Goal: Book appointment/travel/reservation

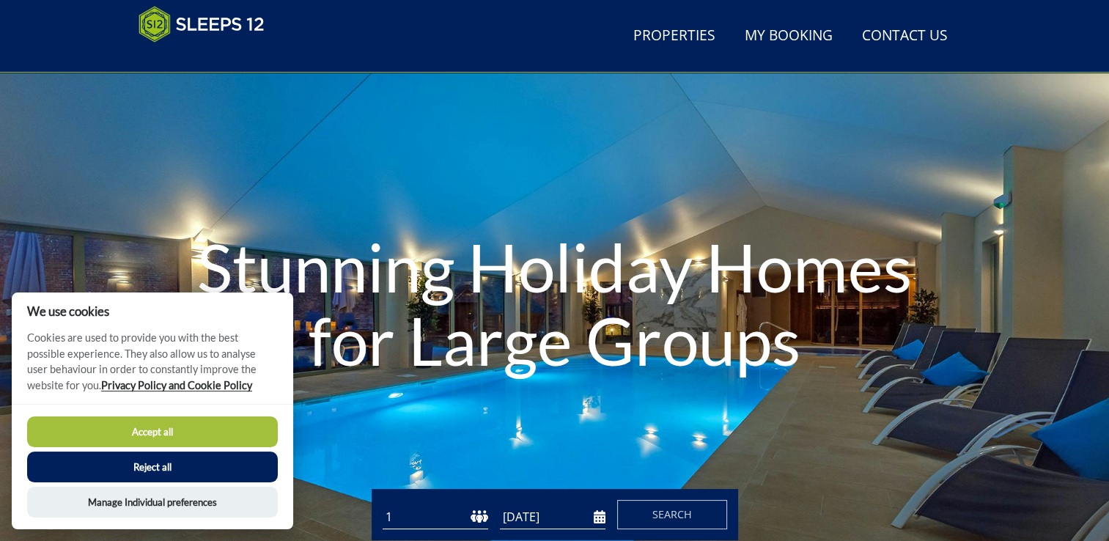
scroll to position [56, 0]
click at [186, 430] on button "Accept all" at bounding box center [152, 431] width 251 height 31
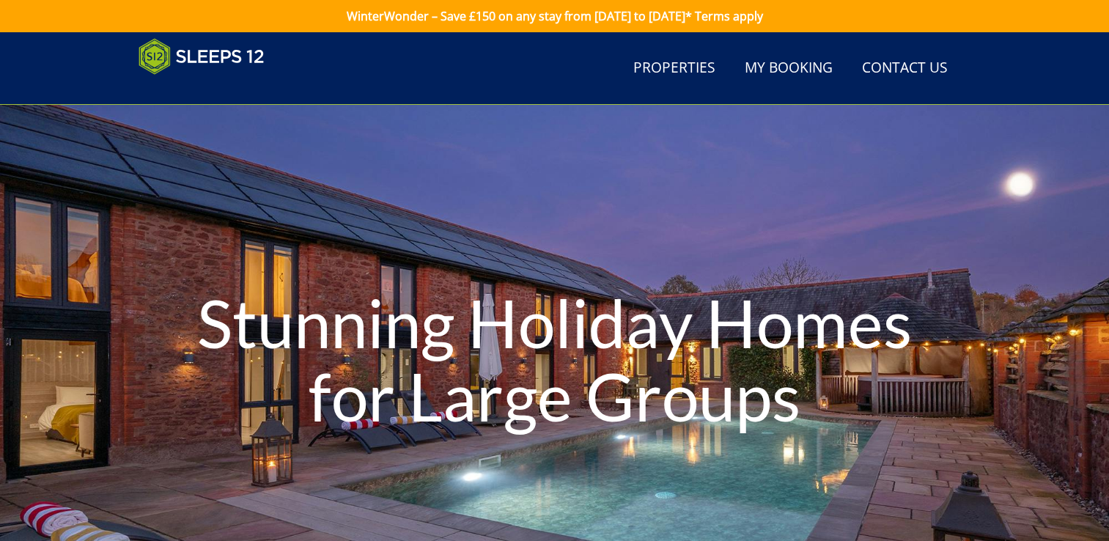
scroll to position [162, 0]
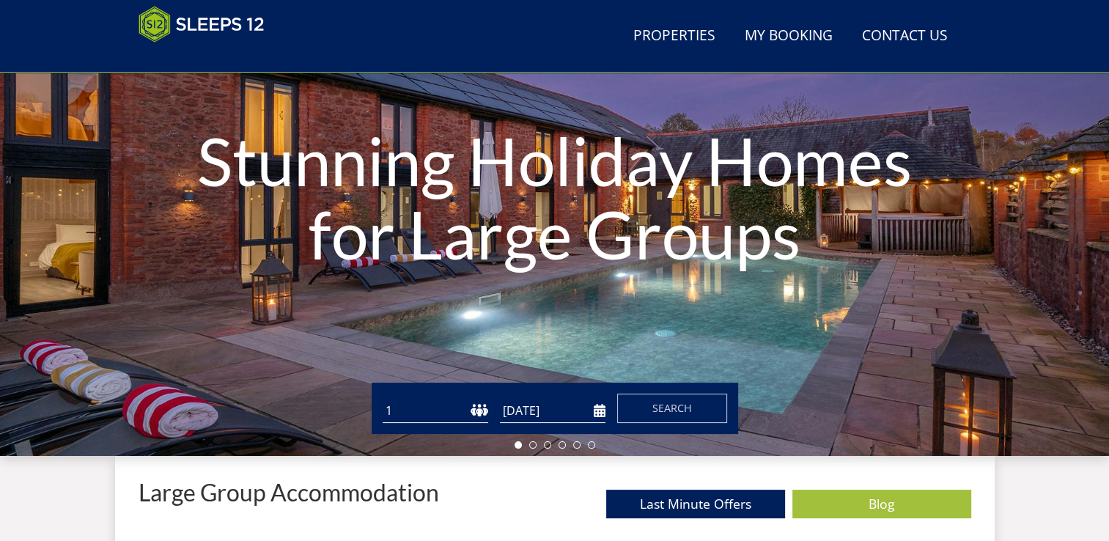
click at [472, 409] on select "1 2 3 4 5 6 7 8 9 10 11 12 13 14 15 16 17 18 19 20 21 22 23 24 25 26 27 28 29 3…" at bounding box center [436, 411] width 106 height 24
select select "17"
click at [383, 399] on select "1 2 3 4 5 6 7 8 9 10 11 12 13 14 15 16 17 18 19 20 21 22 23 24 25 26 27 28 29 3…" at bounding box center [436, 411] width 106 height 24
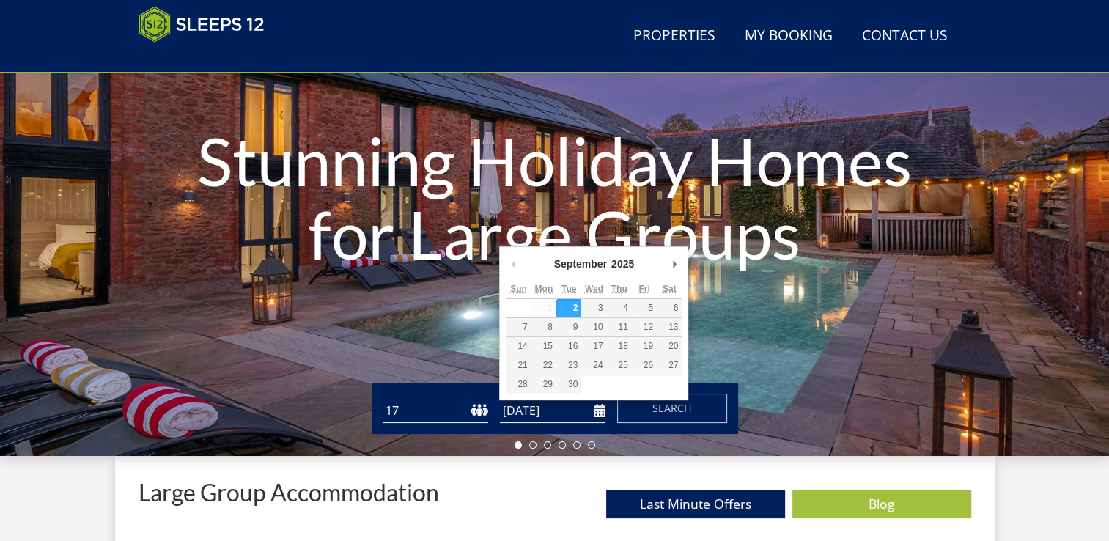
click at [598, 411] on input "[DATE]" at bounding box center [553, 411] width 106 height 24
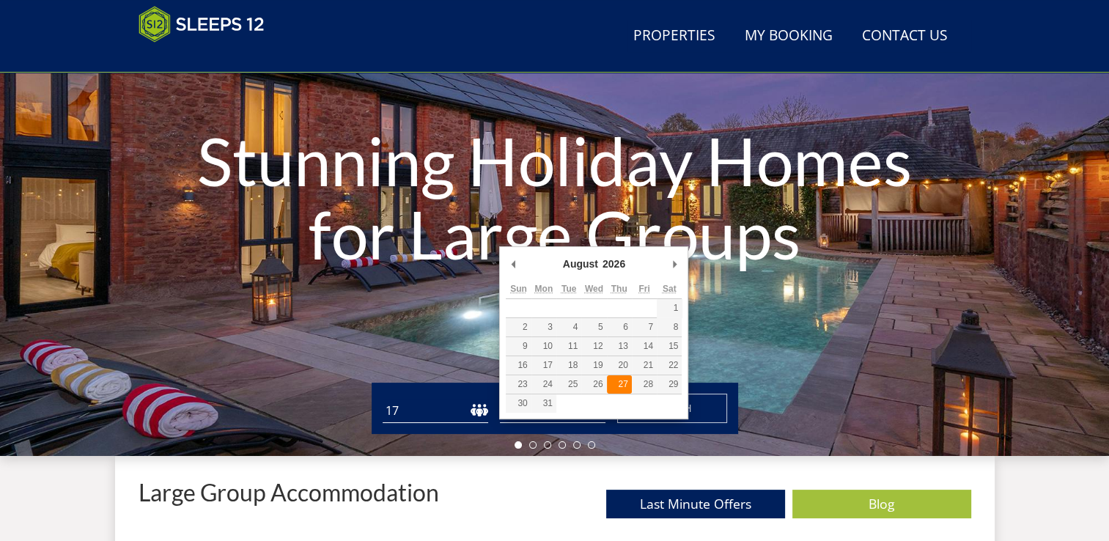
type input "[DATE]"
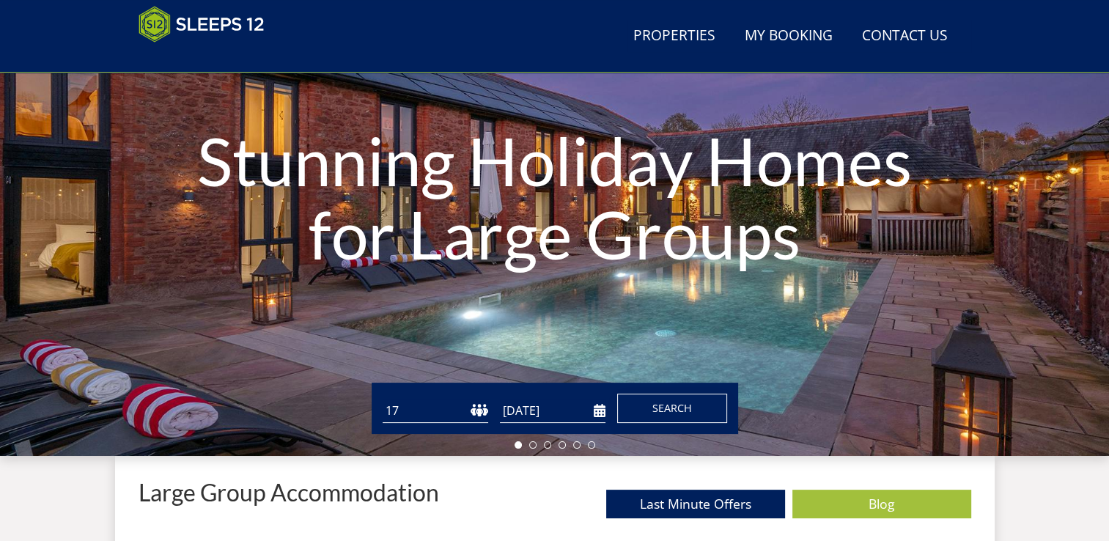
click at [671, 400] on button "Search" at bounding box center [672, 408] width 110 height 29
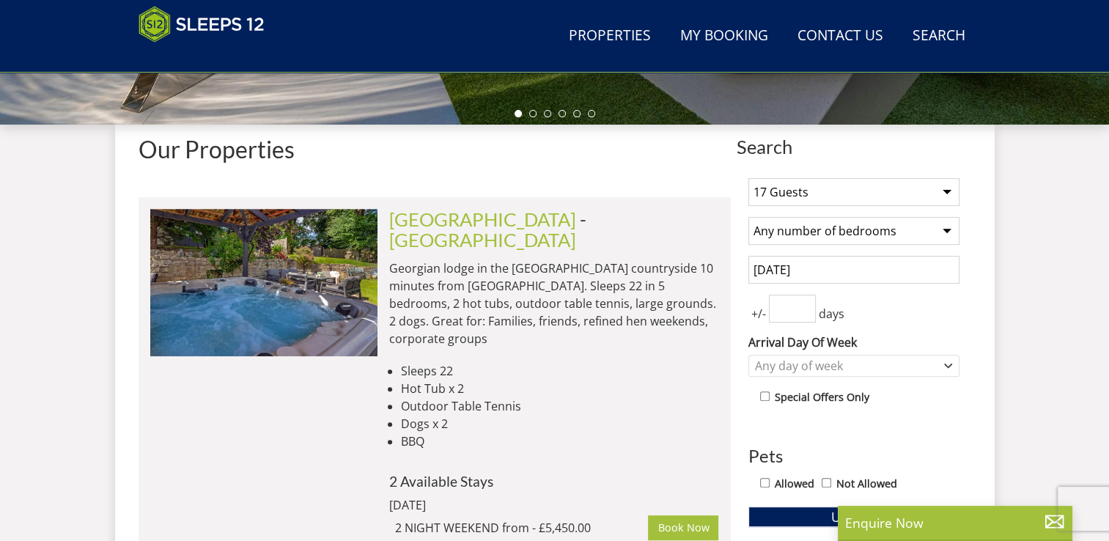
scroll to position [494, 0]
click at [783, 303] on input "number" at bounding box center [792, 308] width 47 height 28
click at [806, 302] on input "1" at bounding box center [792, 308] width 47 height 28
click at [806, 302] on input "2" at bounding box center [792, 308] width 47 height 28
click at [806, 302] on input "3" at bounding box center [792, 308] width 47 height 28
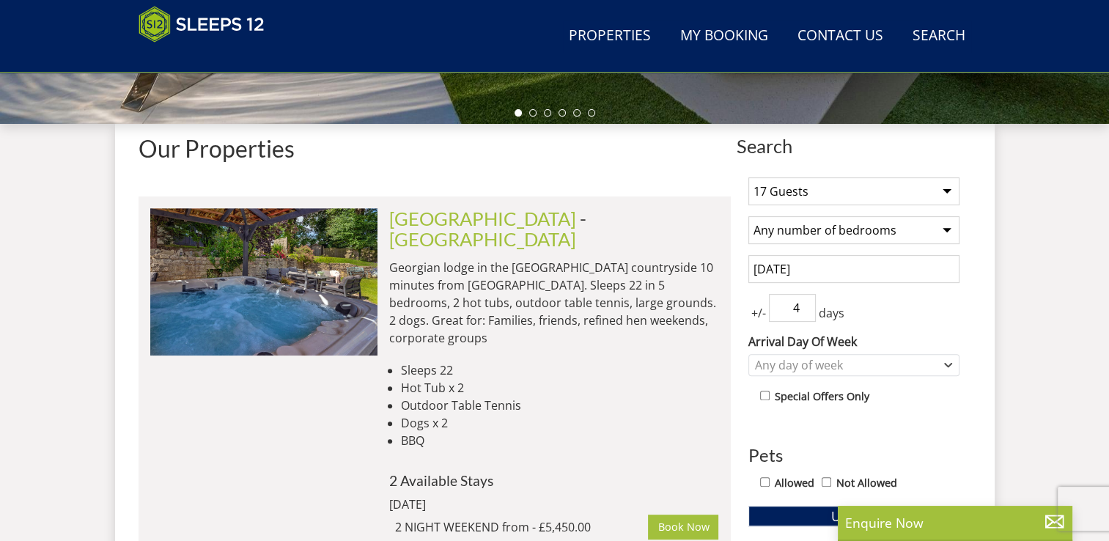
type input "4"
click at [806, 302] on input "4" at bounding box center [792, 308] width 47 height 28
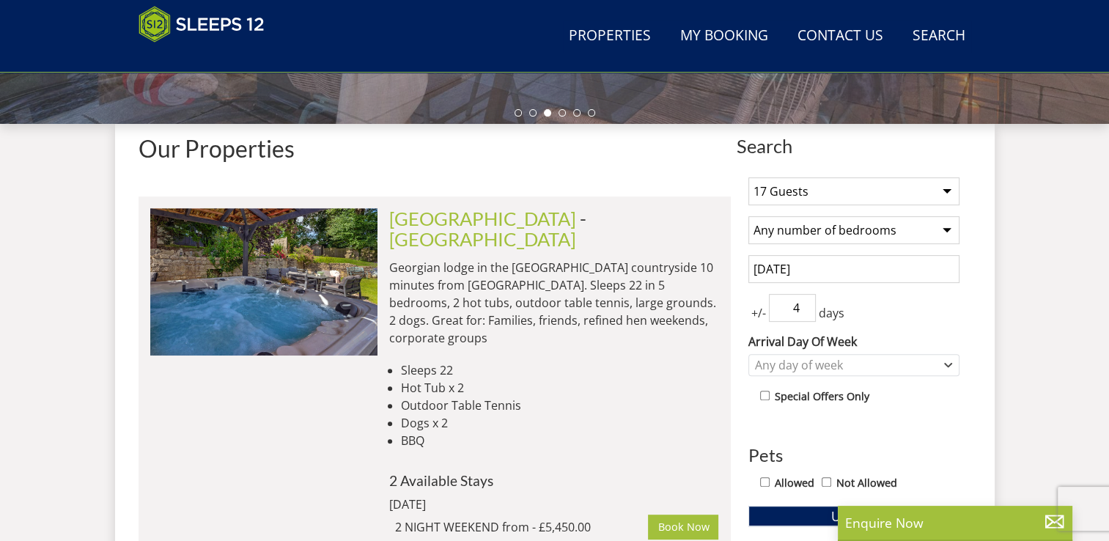
click at [858, 245] on div "1 Guest 2 Guests 3 Guests 4 Guests 5 Guests 6 Guests 7 Guests 8 Guests 9 Guests…" at bounding box center [854, 517] width 235 height 703
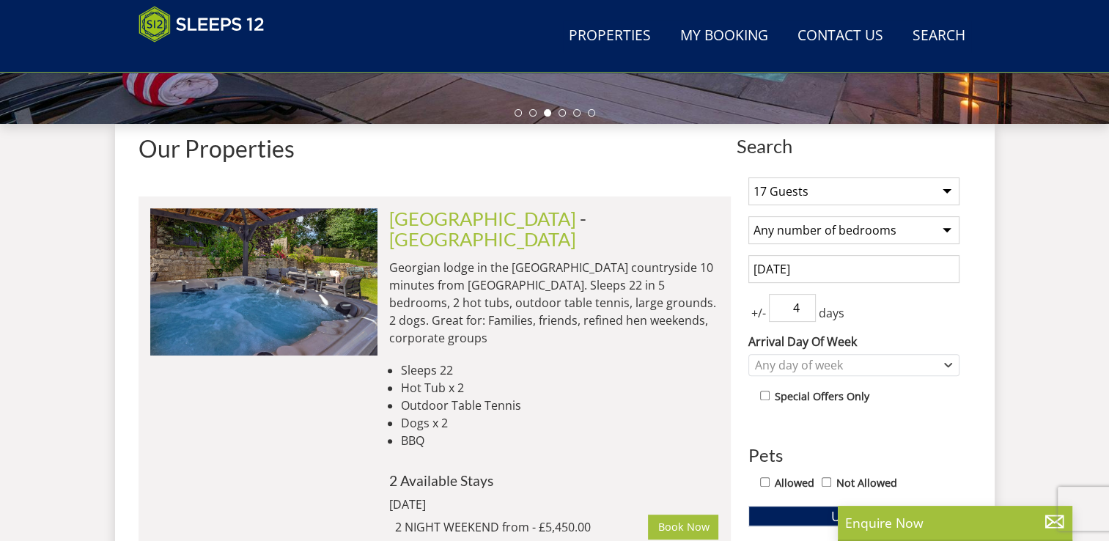
click at [843, 230] on select "Any number of bedrooms 3 Bedrooms 4 Bedrooms 5 Bedrooms 6 Bedrooms 7 Bedrooms 8…" at bounding box center [853, 230] width 211 height 28
select select "12"
click at [748, 216] on select "Any number of bedrooms 3 Bedrooms 4 Bedrooms 5 Bedrooms 6 Bedrooms 7 Bedrooms 8…" at bounding box center [853, 230] width 211 height 28
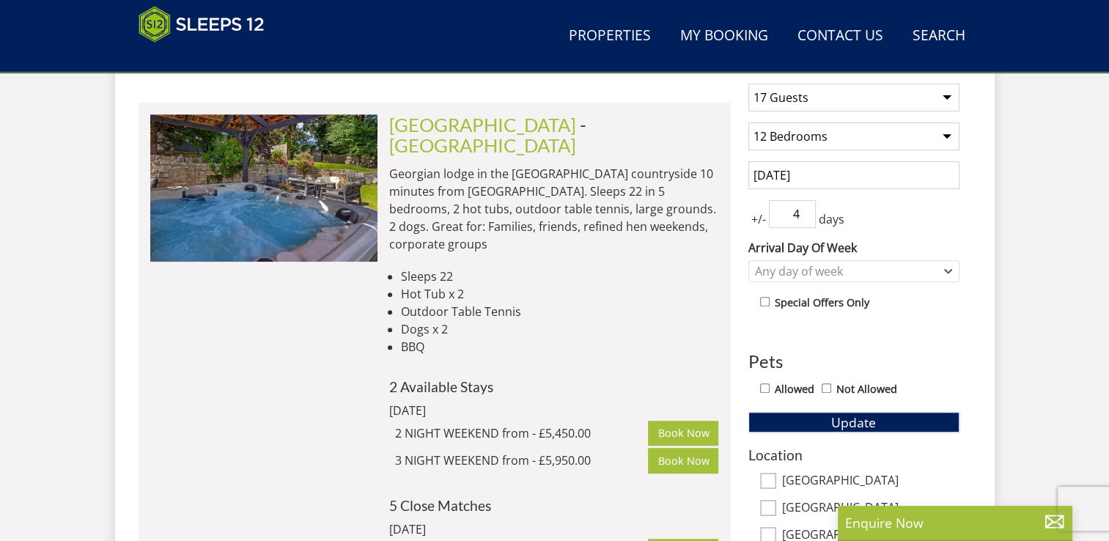
scroll to position [587, 0]
click at [864, 416] on span "Update" at bounding box center [853, 423] width 45 height 18
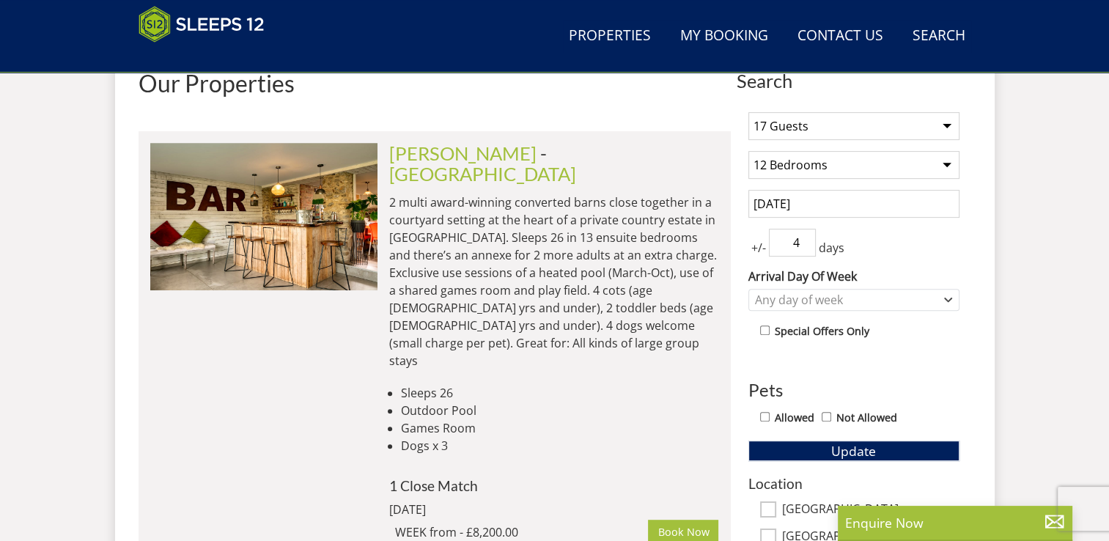
scroll to position [559, 0]
click at [899, 296] on div "Any day of week" at bounding box center [846, 300] width 190 height 16
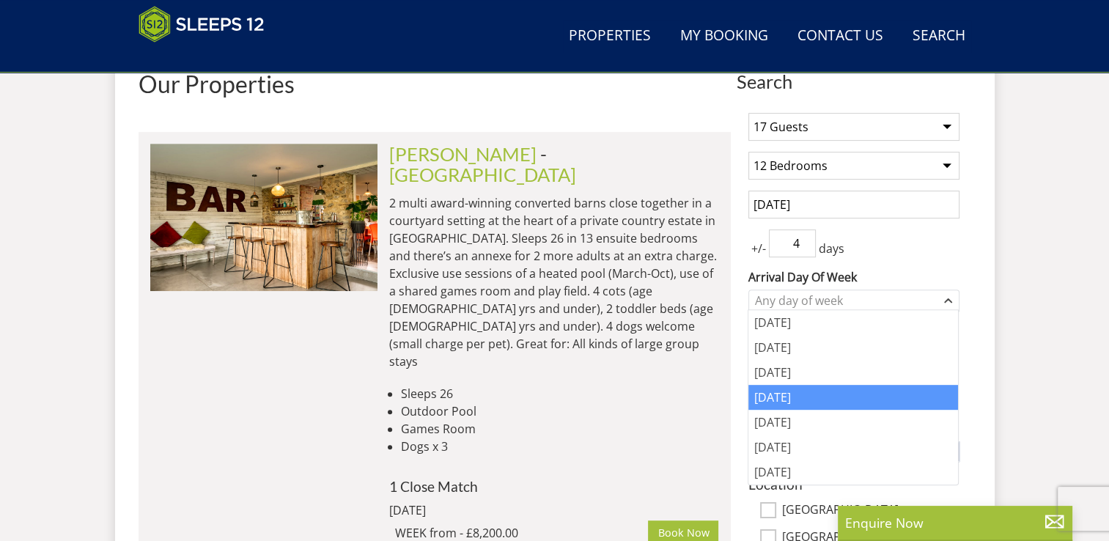
click at [853, 391] on div "[DATE]" at bounding box center [853, 397] width 210 height 25
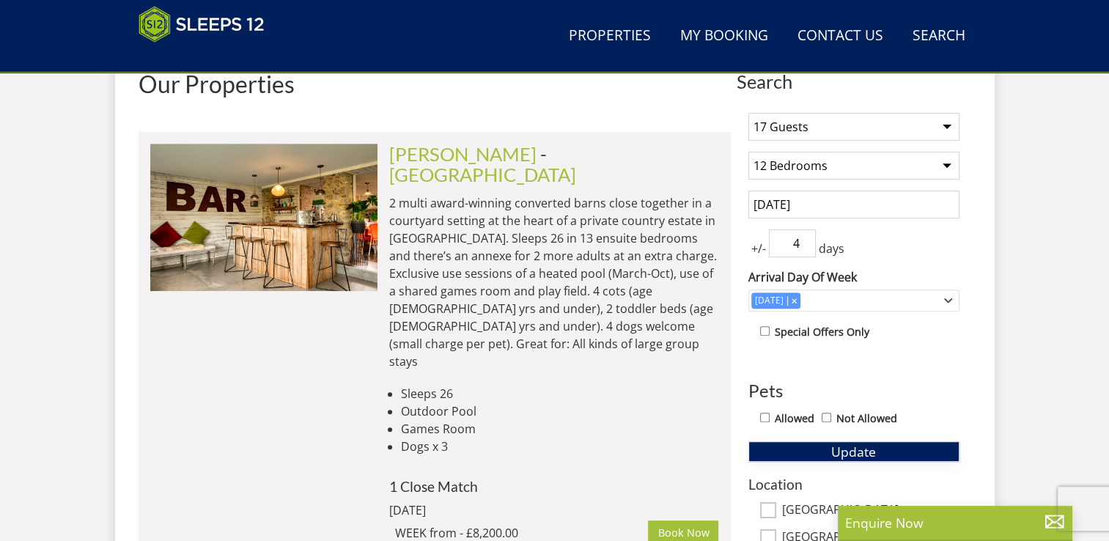
click at [858, 449] on span "Update" at bounding box center [853, 452] width 45 height 18
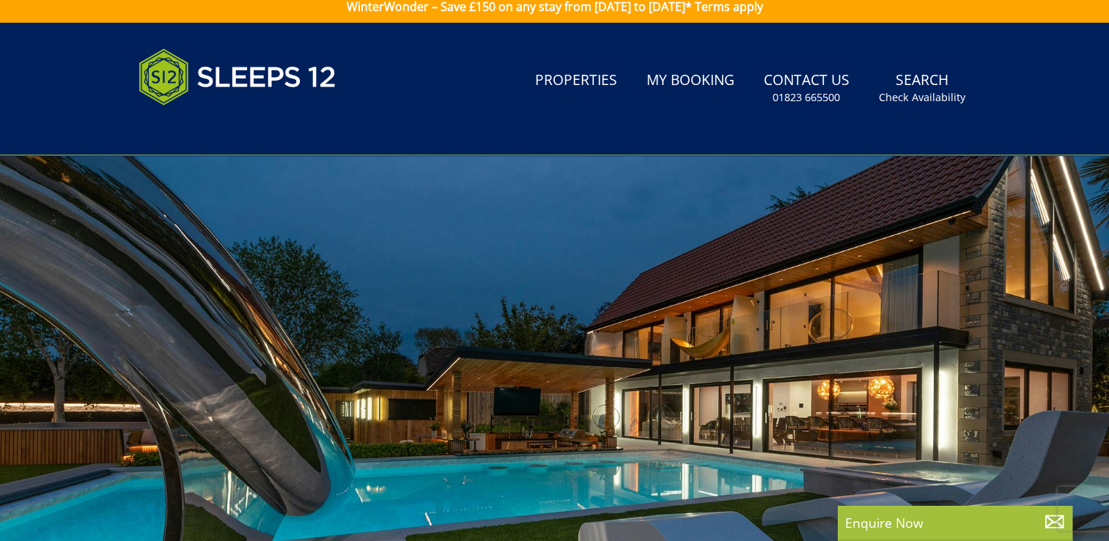
scroll to position [0, 0]
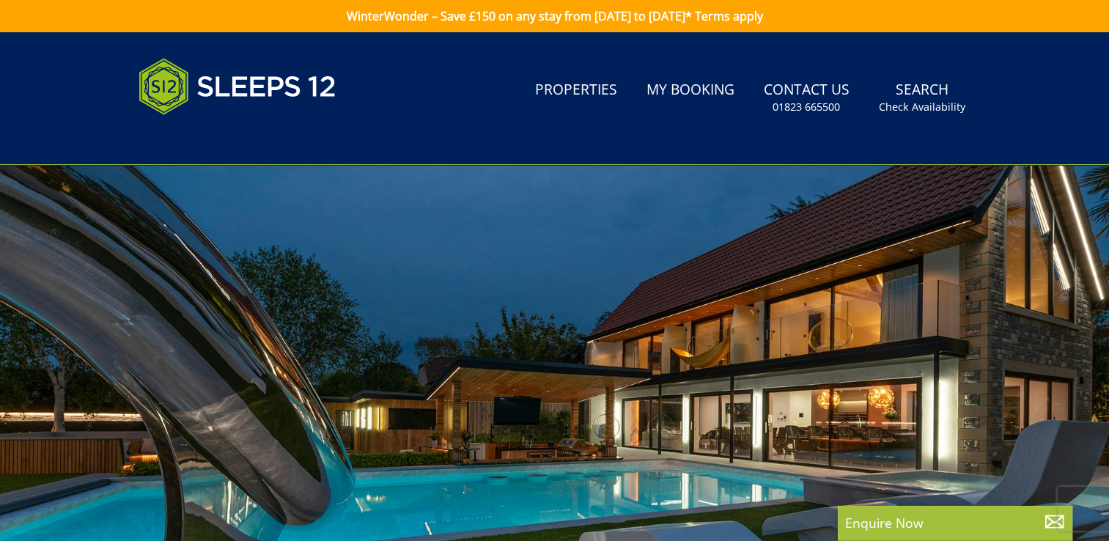
select select "17"
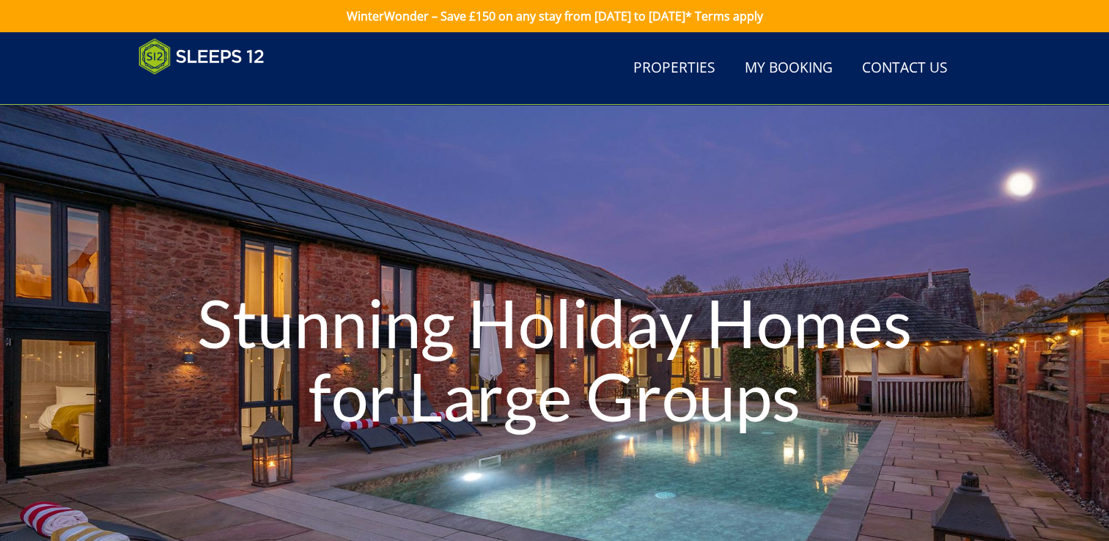
scroll to position [162, 0]
